Goal: Contribute content: Add original content to the website for others to see

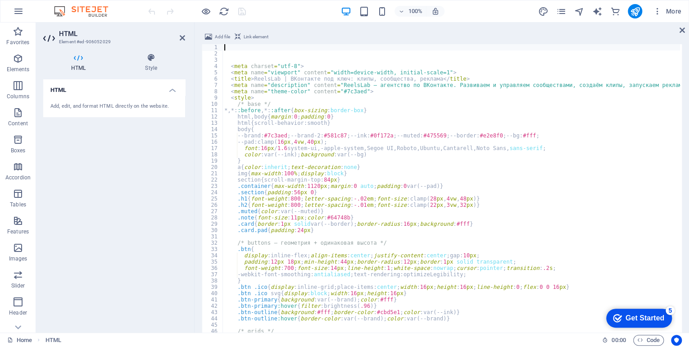
scroll to position [697, 0]
type textarea "--brand:#7c3aed;--brand-2:#581c87;--ink:#0f172a;--muted:#475569;--border:#e2e8f…"
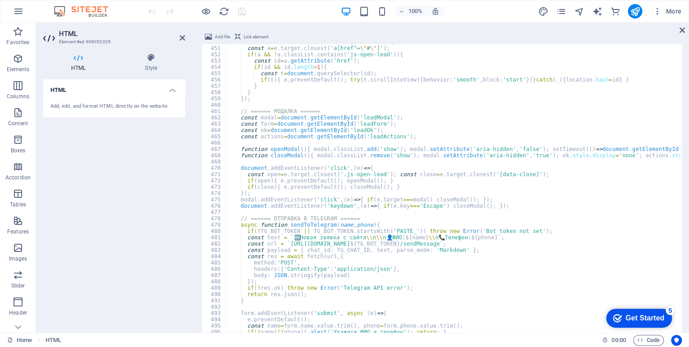
scroll to position [2838, 0]
click at [243, 12] on div at bounding box center [196, 11] width 101 height 14
click at [243, 12] on icon "save" at bounding box center [242, 11] width 10 height 10
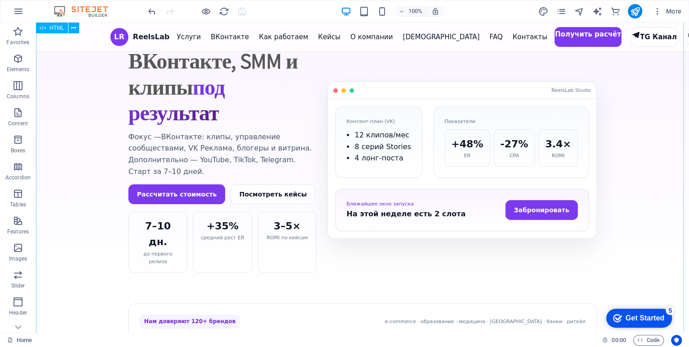
scroll to position [0, 0]
